Goal: Navigation & Orientation: Find specific page/section

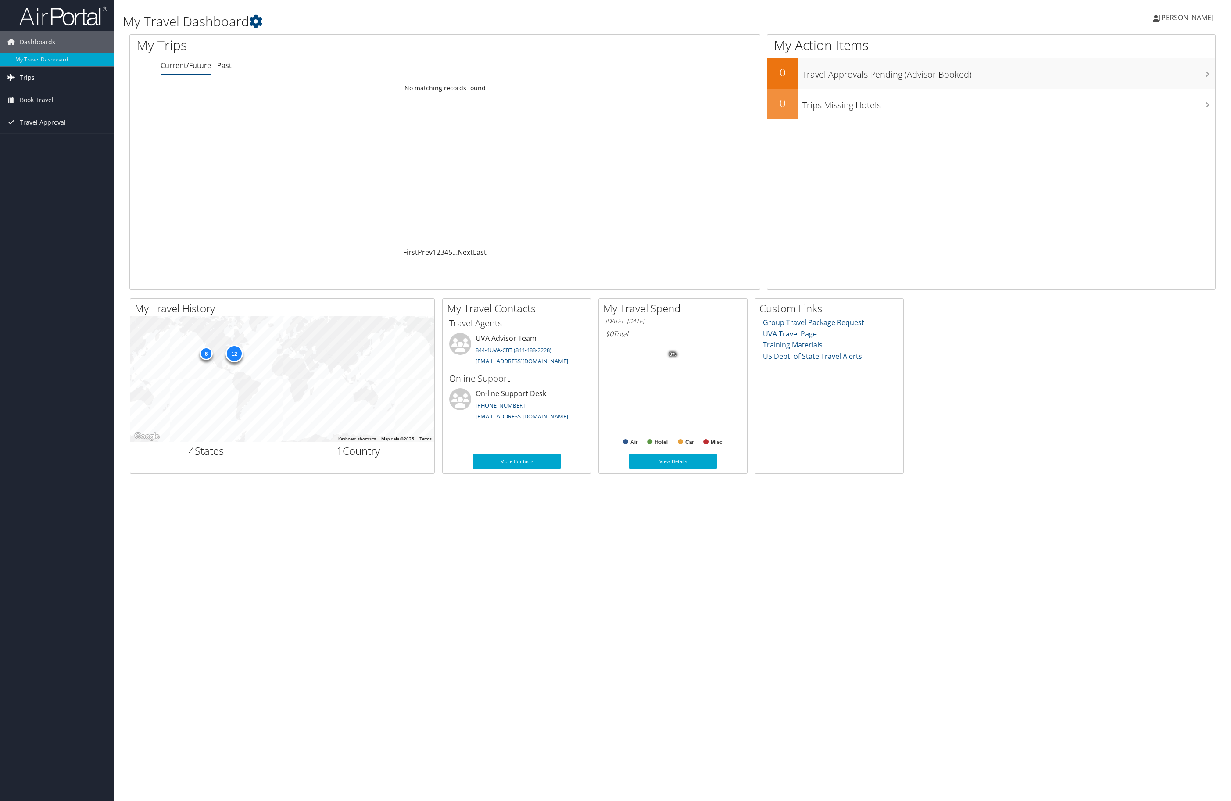
click at [30, 72] on span "Trips" at bounding box center [27, 78] width 15 height 22
click at [57, 95] on link "Current/Future Trips" at bounding box center [57, 95] width 114 height 13
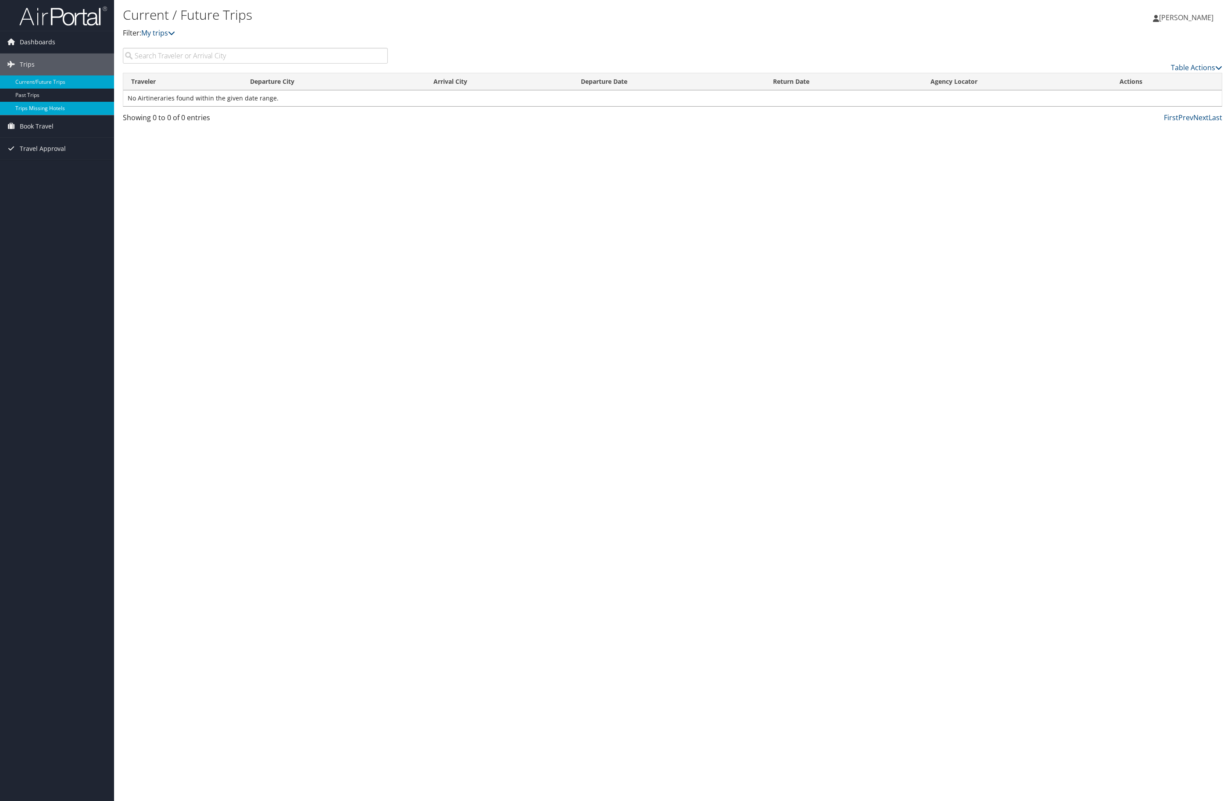
click at [61, 108] on link "Trips Missing Hotels" at bounding box center [57, 108] width 114 height 13
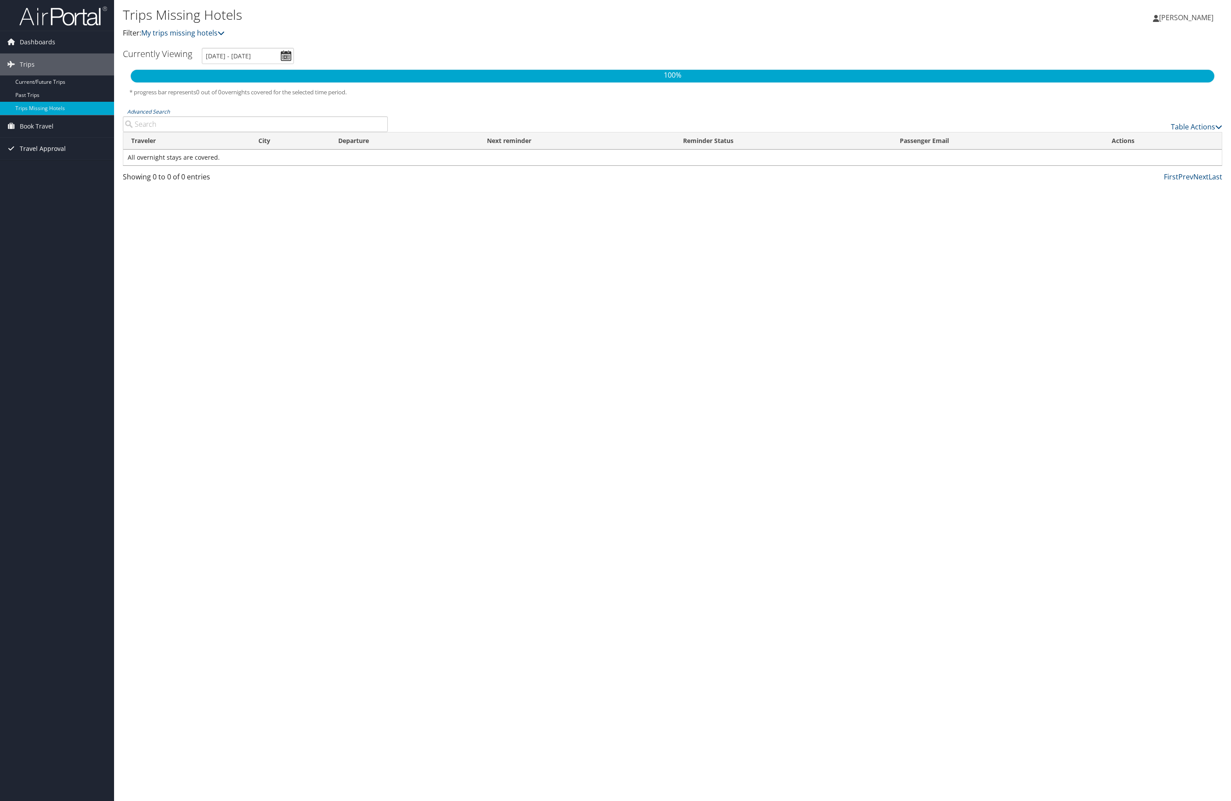
click at [68, 149] on link "Travel Approval" at bounding box center [57, 149] width 114 height 22
click at [73, 167] on link "Pending Trip Approvals" at bounding box center [57, 166] width 114 height 13
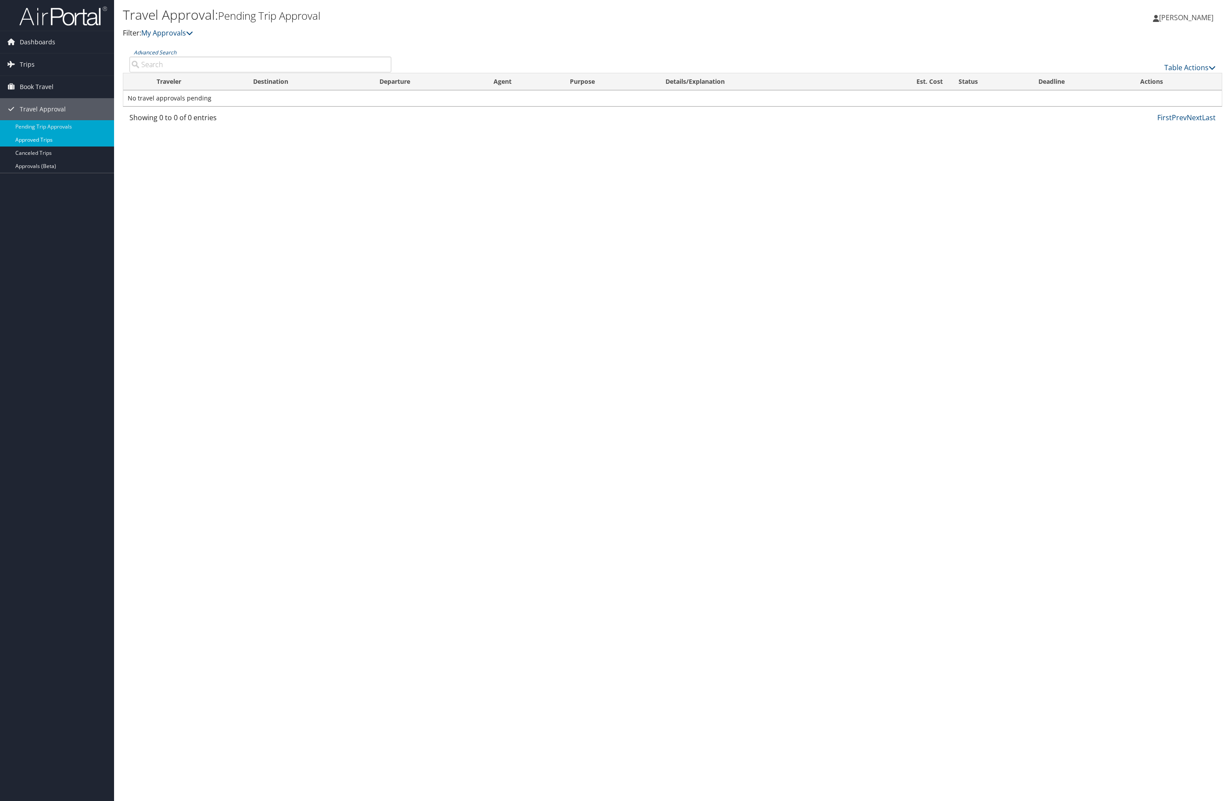
click at [56, 142] on link "Approved Trips" at bounding box center [57, 139] width 114 height 13
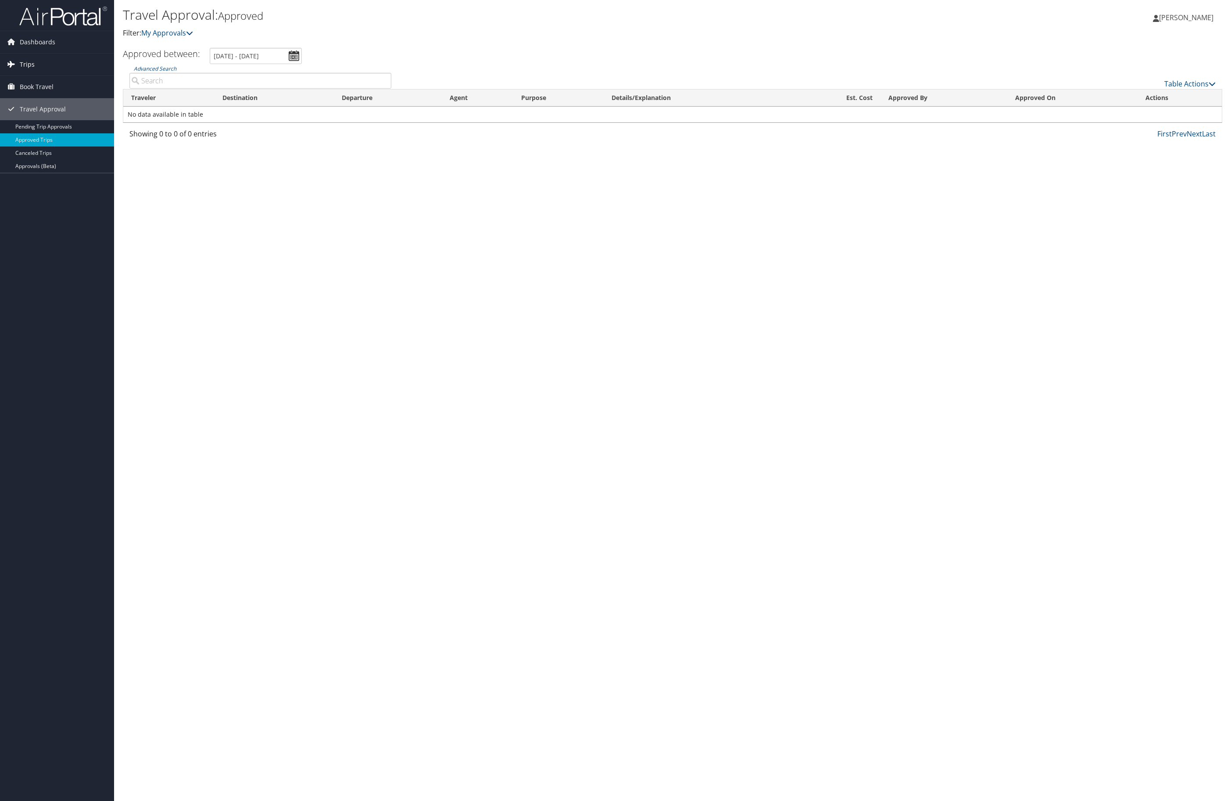
click at [43, 65] on link "Trips" at bounding box center [57, 65] width 114 height 22
click at [52, 35] on span "Dashboards" at bounding box center [38, 42] width 36 height 22
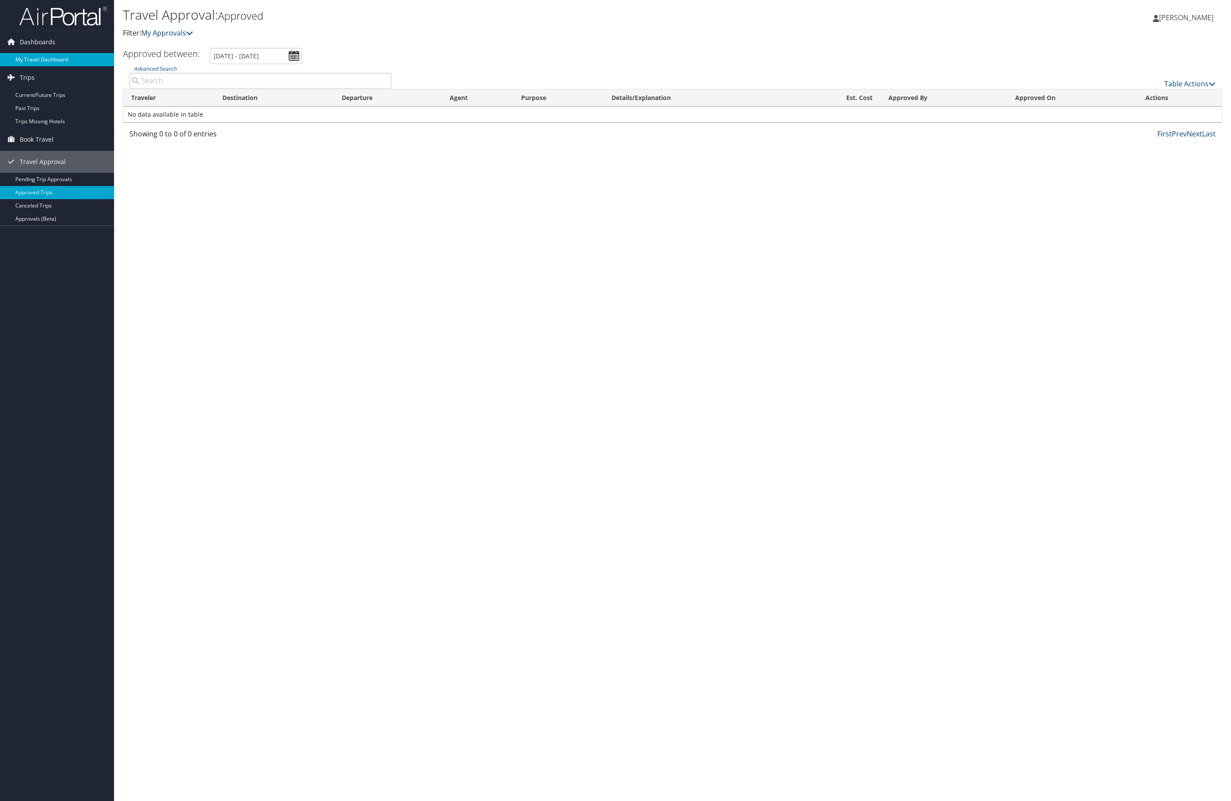
click at [63, 59] on link "My Travel Dashboard" at bounding box center [57, 59] width 114 height 13
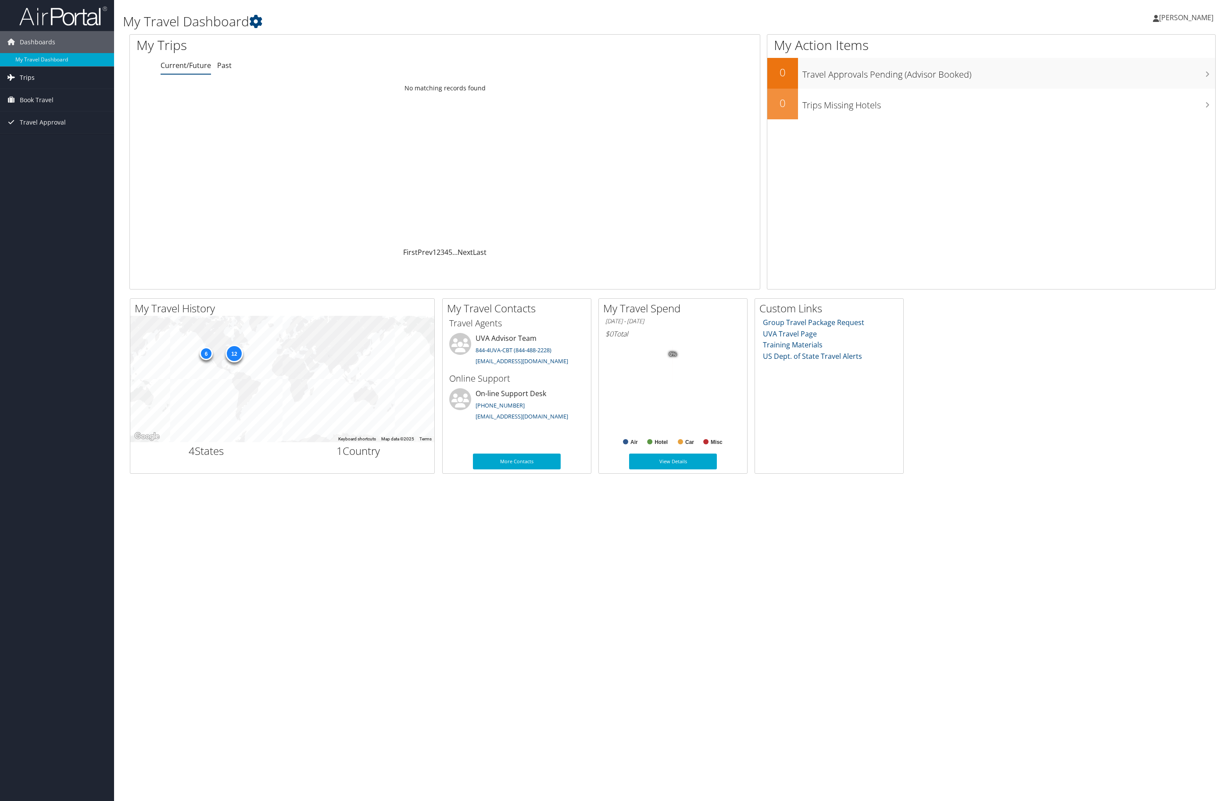
click at [47, 76] on link "Trips" at bounding box center [57, 78] width 114 height 22
click at [62, 98] on link "Current/Future Trips" at bounding box center [57, 95] width 114 height 13
click at [232, 63] on ul "Current/Future Past" at bounding box center [460, 66] width 599 height 16
click at [230, 63] on ul "Current/Future Past" at bounding box center [460, 66] width 599 height 16
click at [220, 66] on link "Past" at bounding box center [224, 66] width 14 height 10
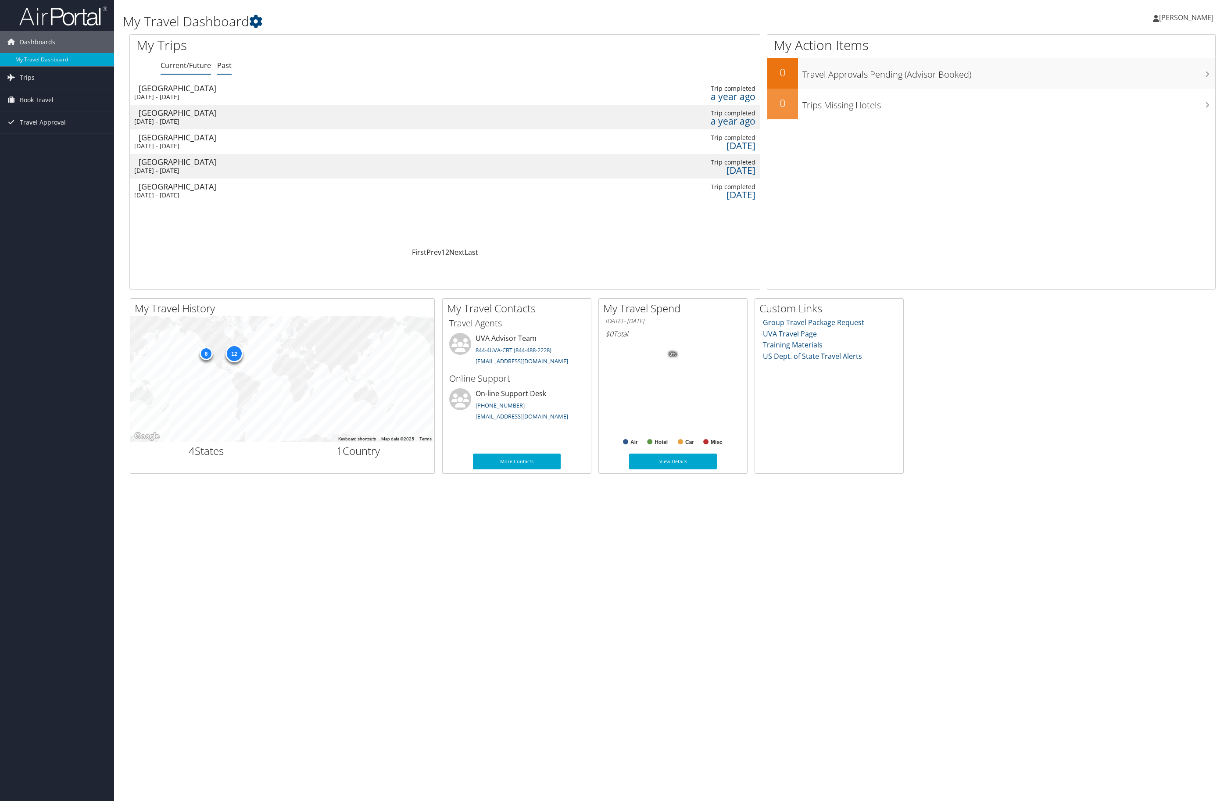
click at [184, 66] on link "Current/Future" at bounding box center [186, 66] width 50 height 10
